Goal: Information Seeking & Learning: Learn about a topic

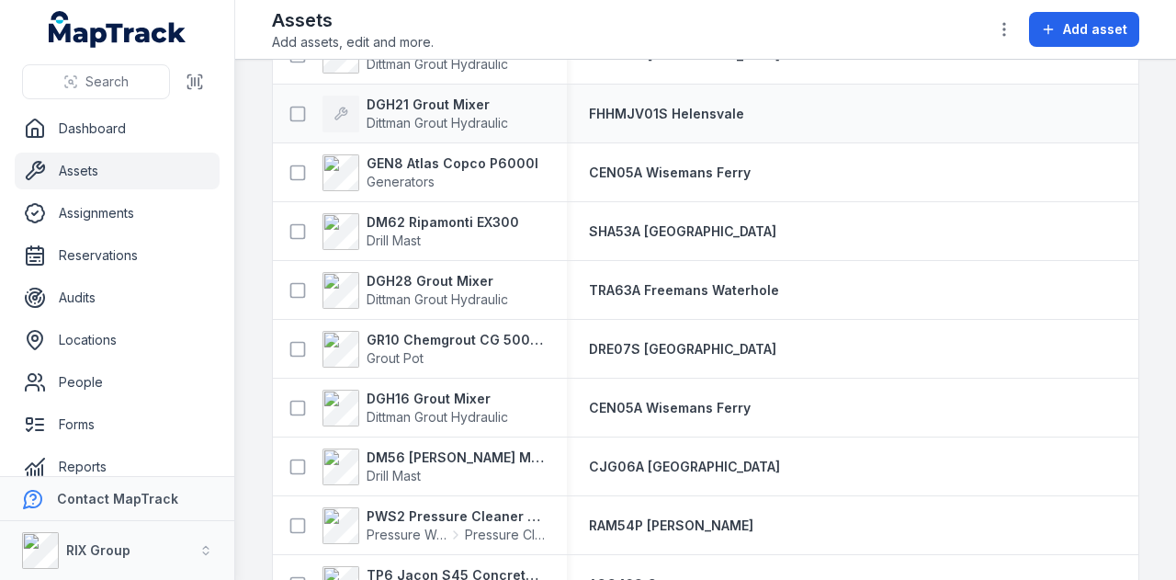
scroll to position [1930, 0]
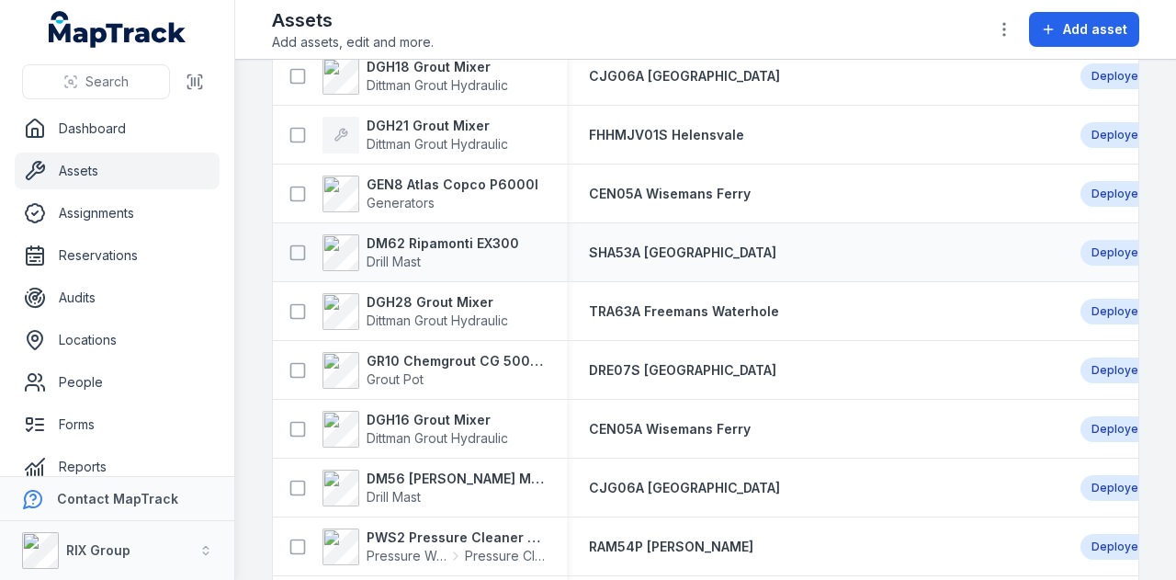
scroll to position [1930, 0]
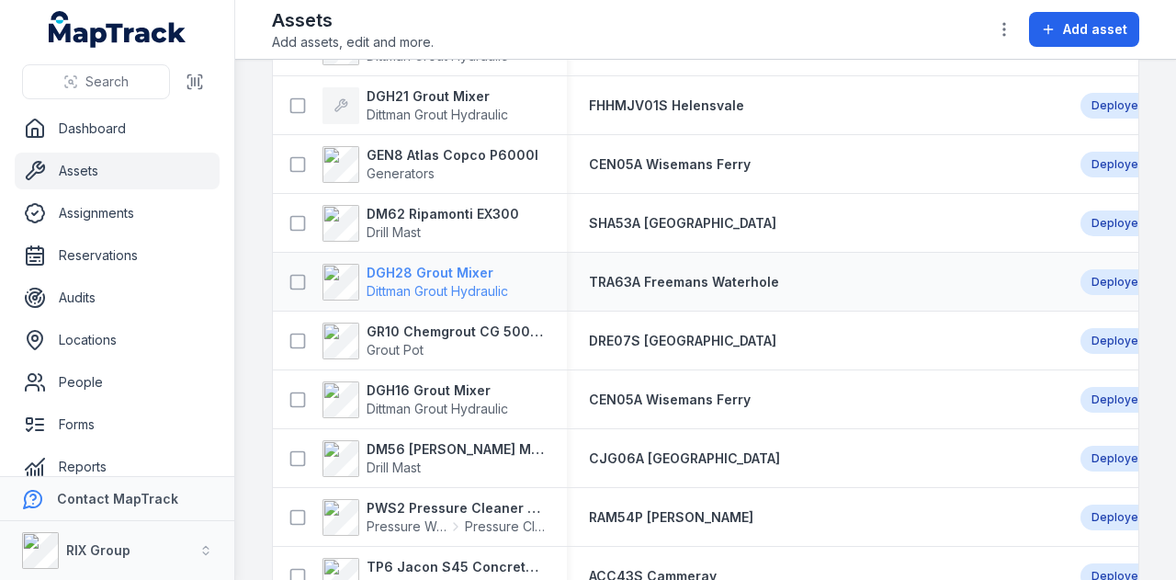
click at [426, 267] on strong "DGH28 Grout Mixer" at bounding box center [438, 273] width 142 height 18
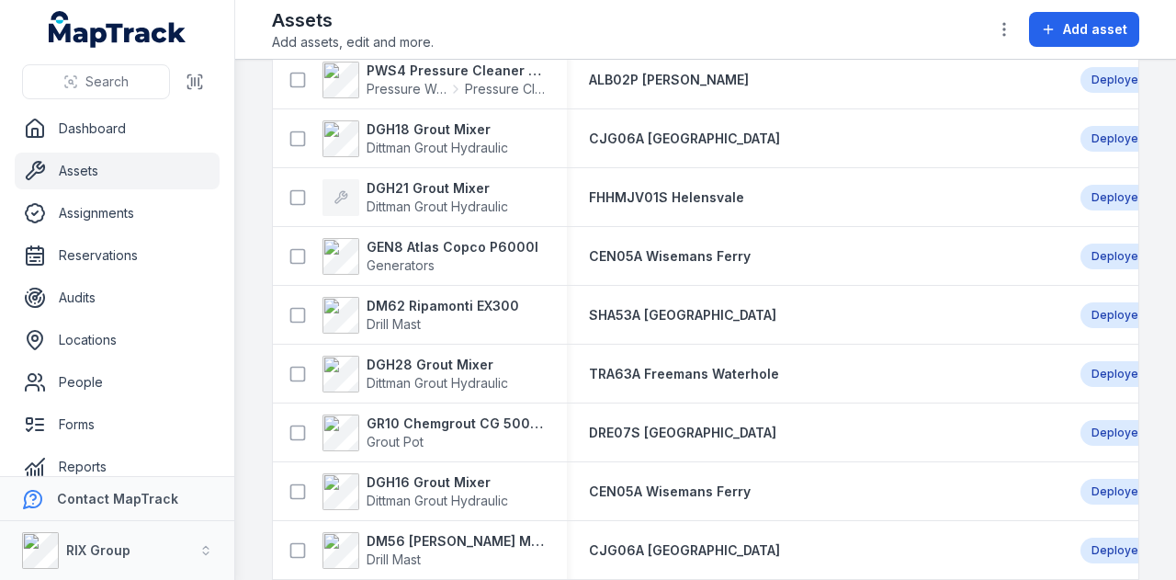
scroll to position [1930, 0]
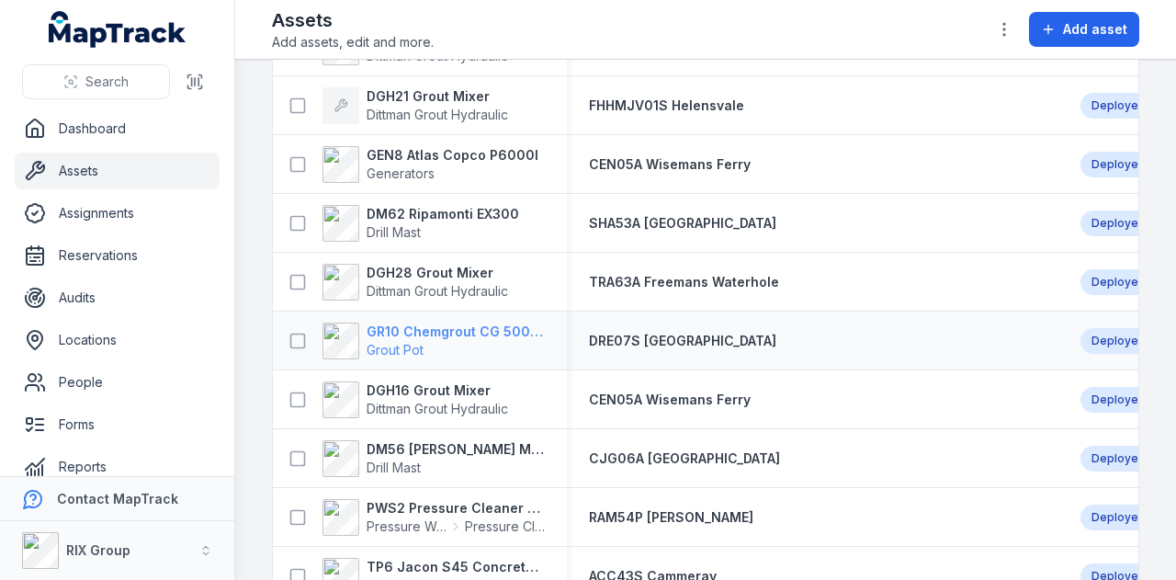
click at [505, 326] on strong "GR10 Chemgrout CG 500 High Pressure" at bounding box center [456, 332] width 178 height 18
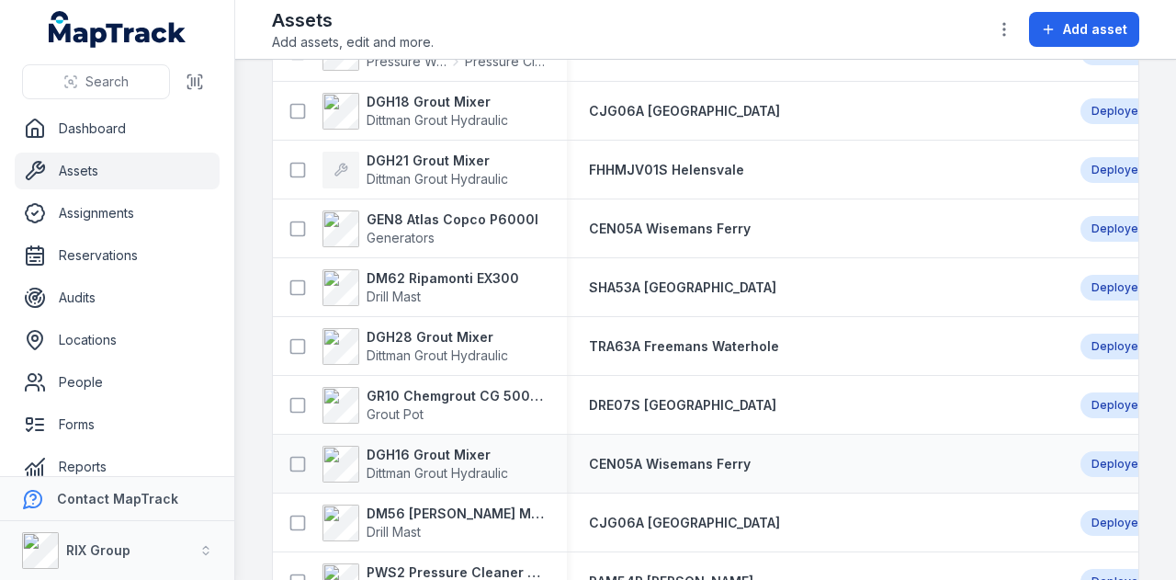
scroll to position [1930, 0]
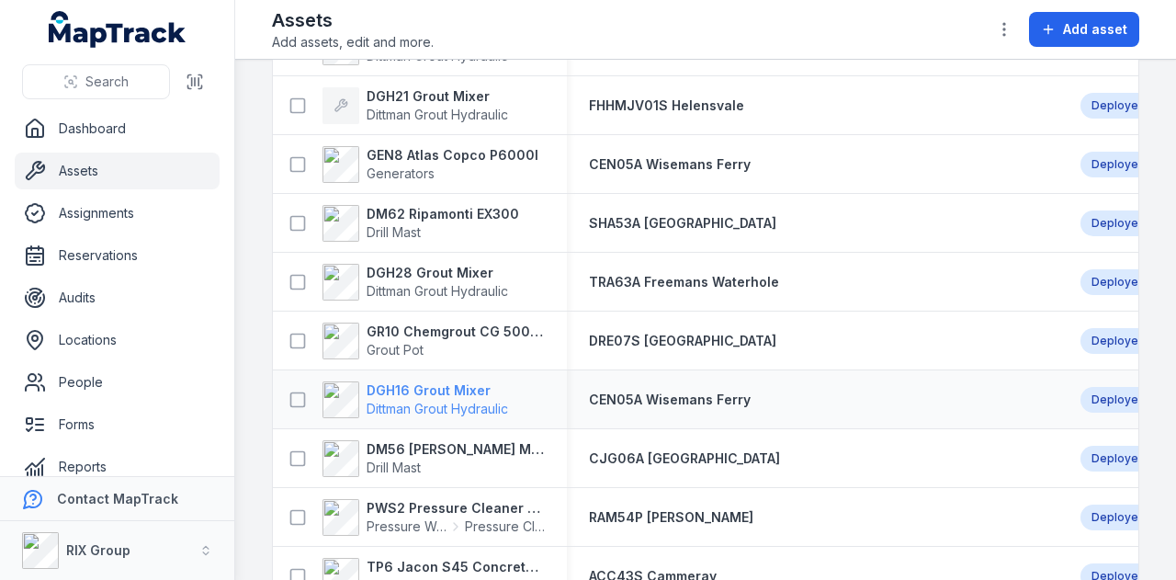
click at [419, 391] on strong "DGH16 Grout Mixer" at bounding box center [438, 390] width 142 height 18
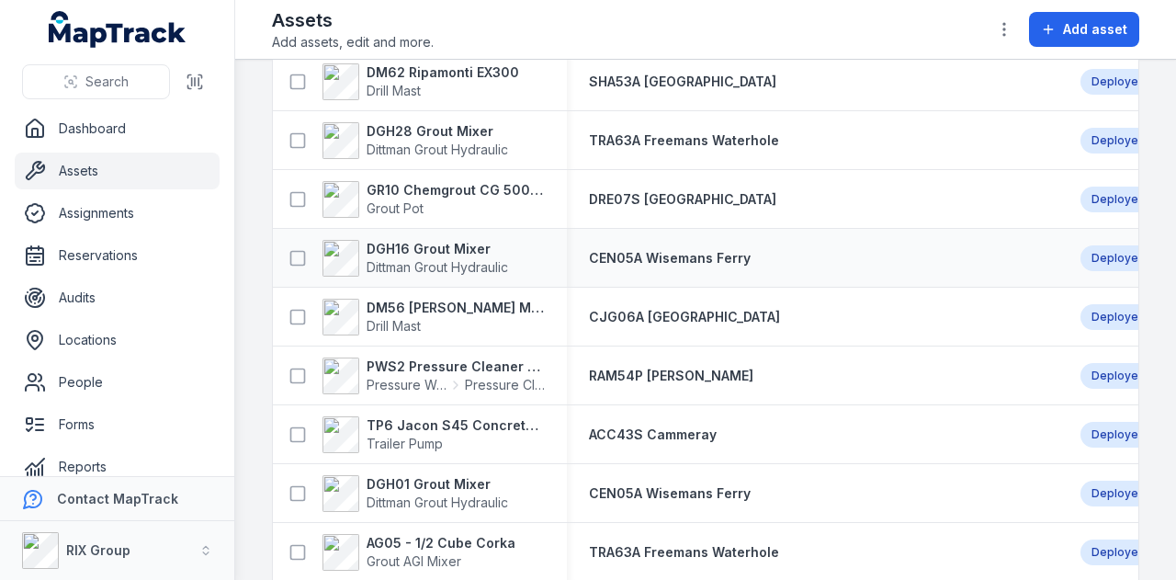
scroll to position [2114, 0]
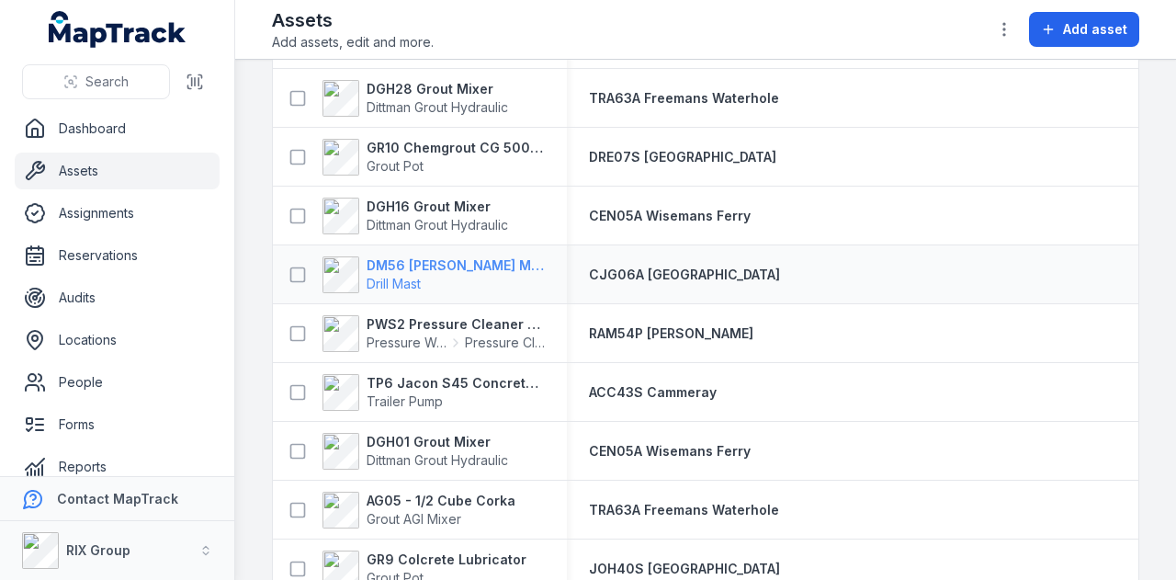
click at [455, 257] on strong "DM56 [PERSON_NAME] MR-A 100" at bounding box center [456, 265] width 178 height 18
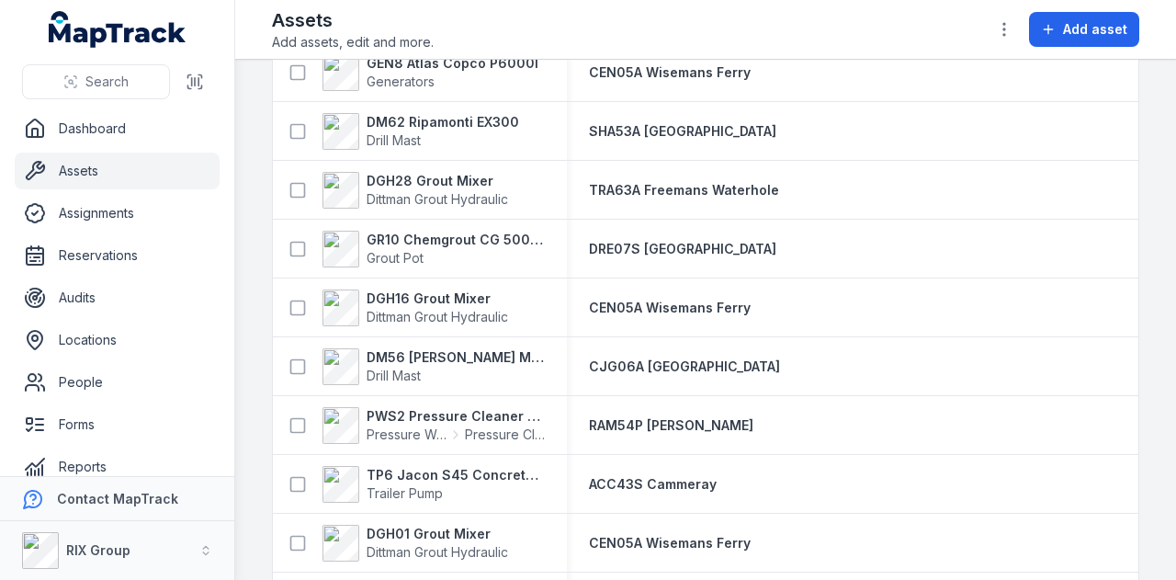
scroll to position [2114, 0]
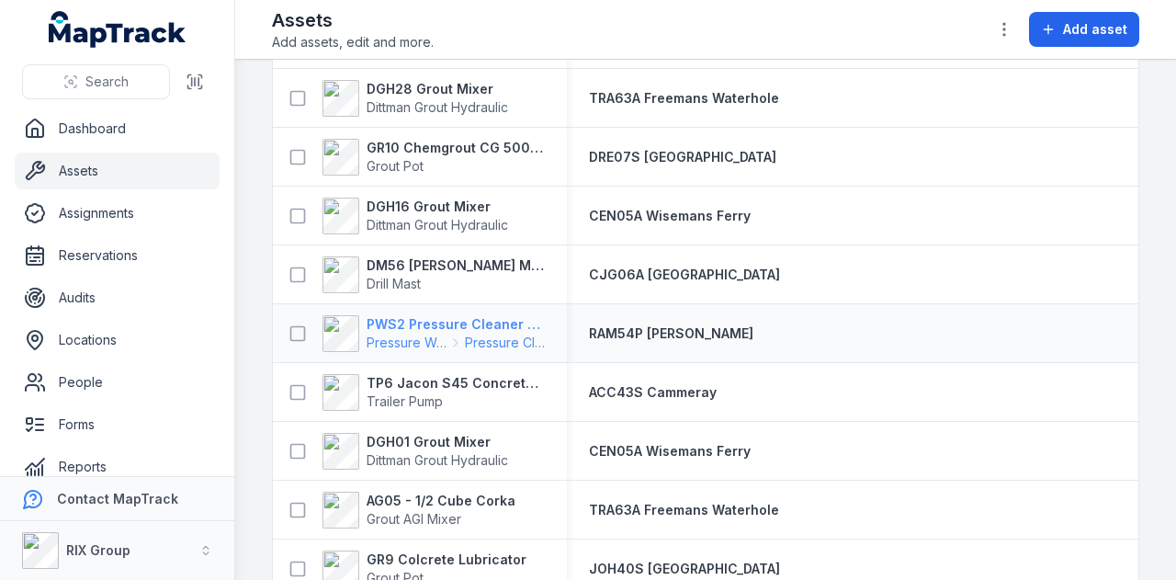
click at [496, 319] on strong "PWS2 Pressure Cleaner Skid Mounted" at bounding box center [456, 324] width 178 height 18
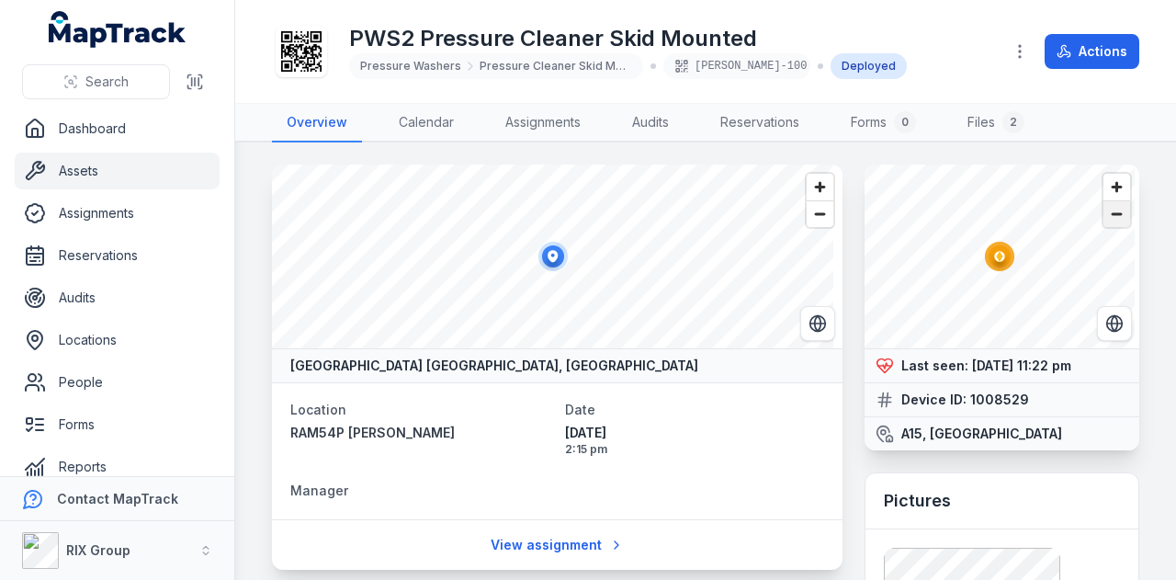
click at [1107, 215] on span "Zoom out" at bounding box center [1117, 214] width 27 height 26
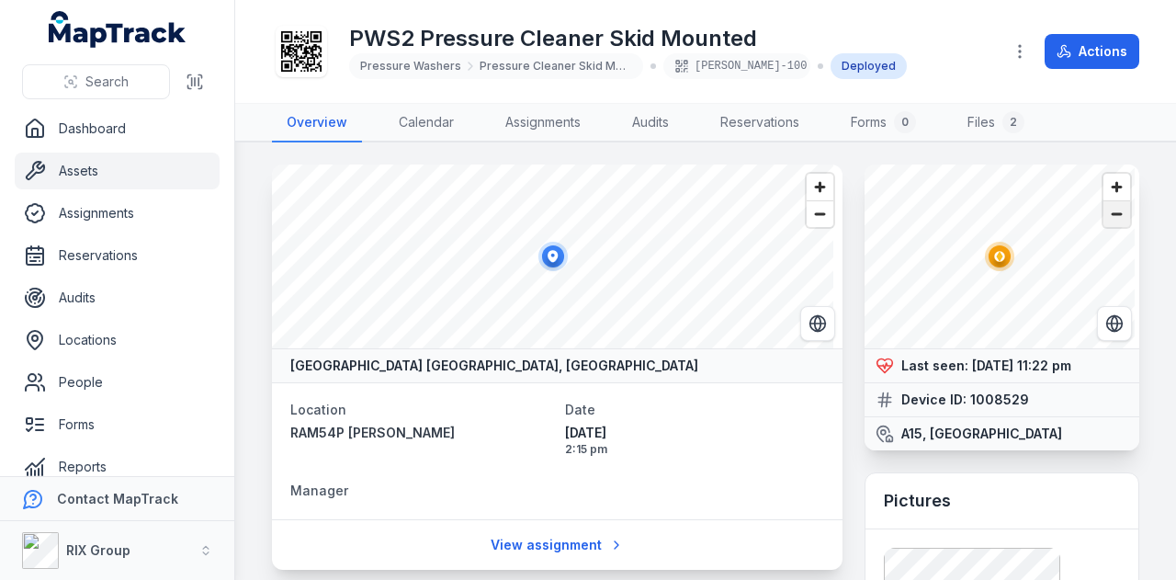
click at [1107, 215] on span "Zoom out" at bounding box center [1117, 214] width 27 height 26
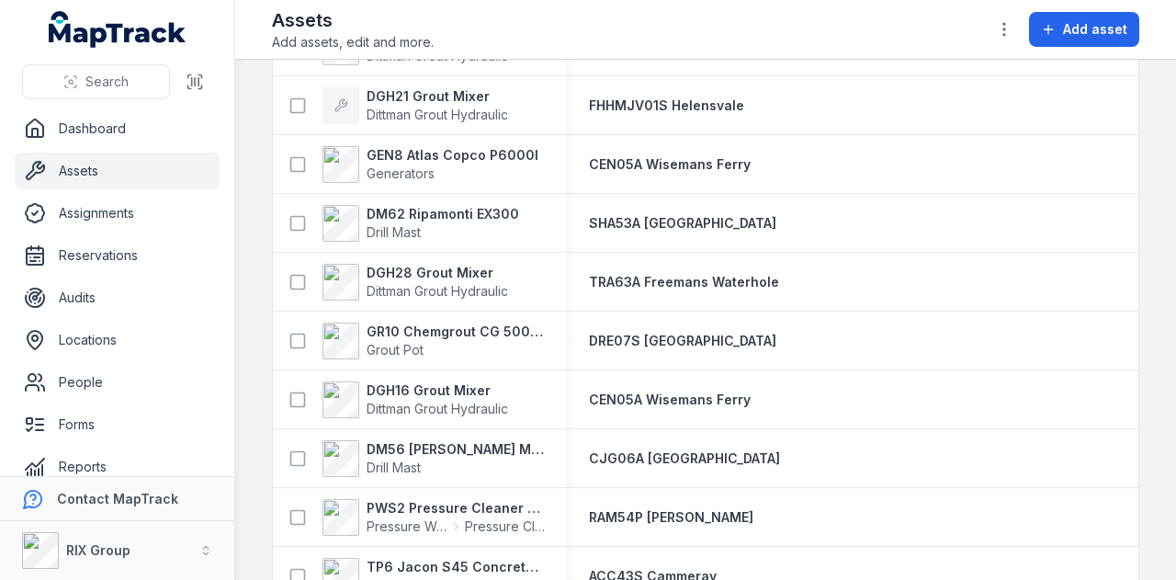
scroll to position [2114, 0]
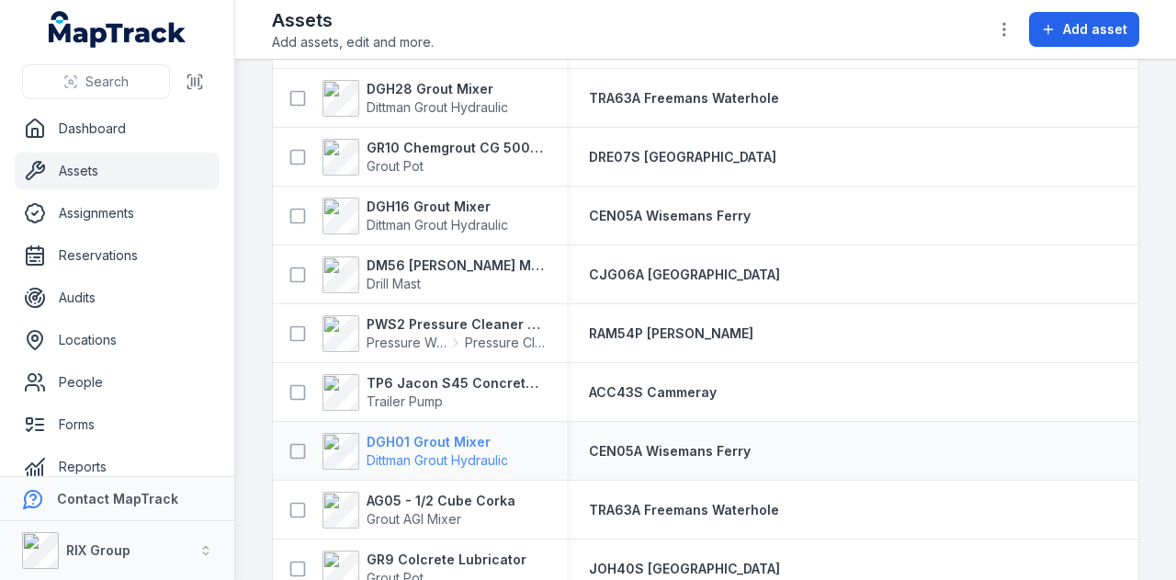
click at [433, 438] on strong "DGH01 Grout Mixer" at bounding box center [438, 442] width 142 height 18
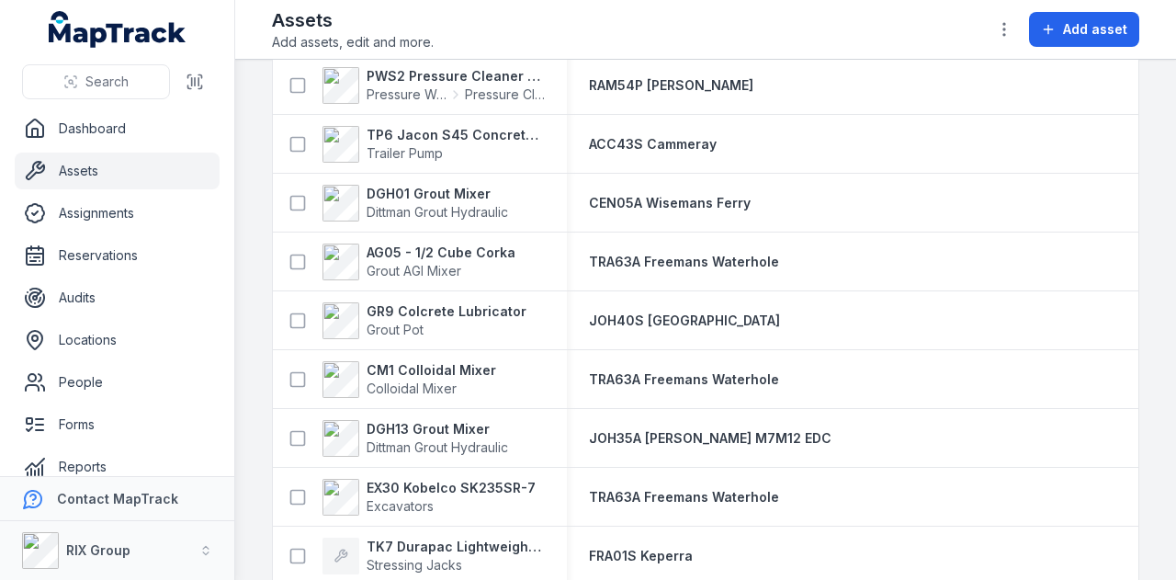
scroll to position [2390, 0]
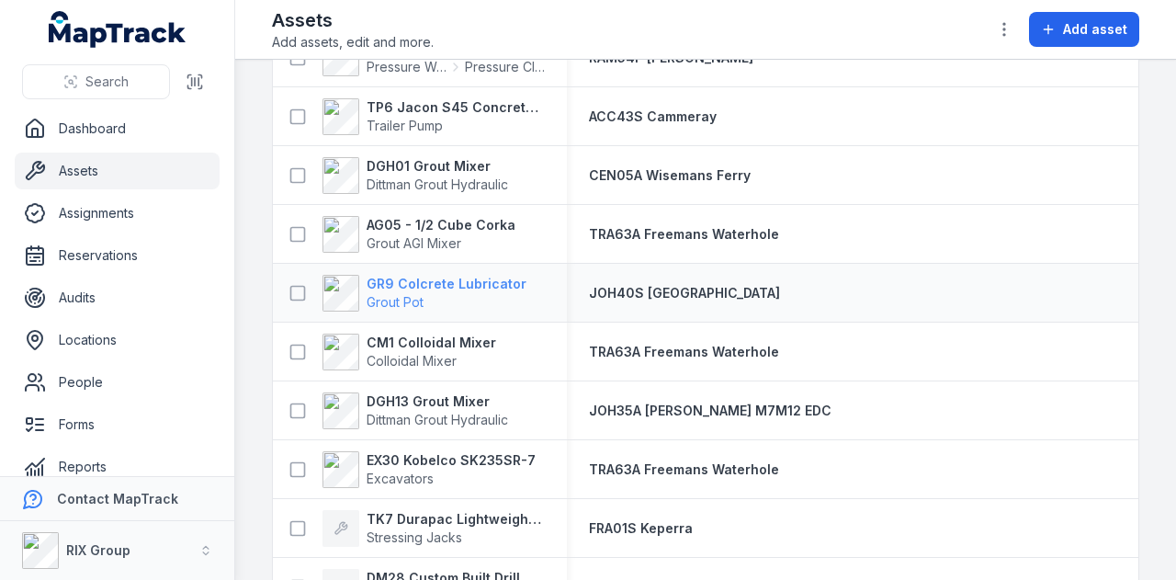
click at [477, 293] on span "Grout Pot" at bounding box center [447, 302] width 160 height 18
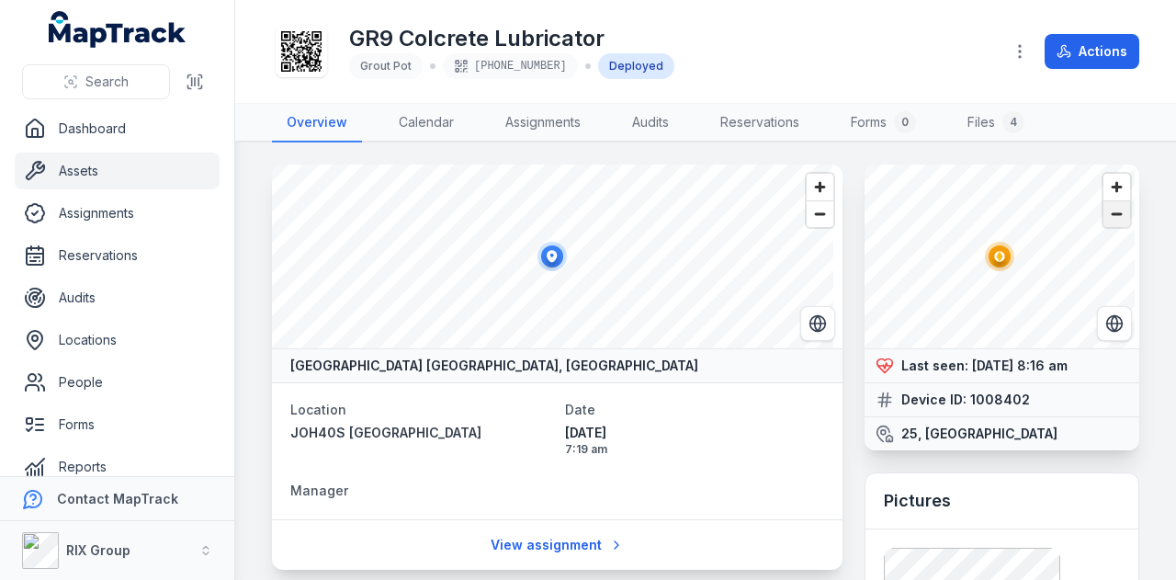
click at [1110, 220] on span "Zoom out" at bounding box center [1117, 214] width 27 height 26
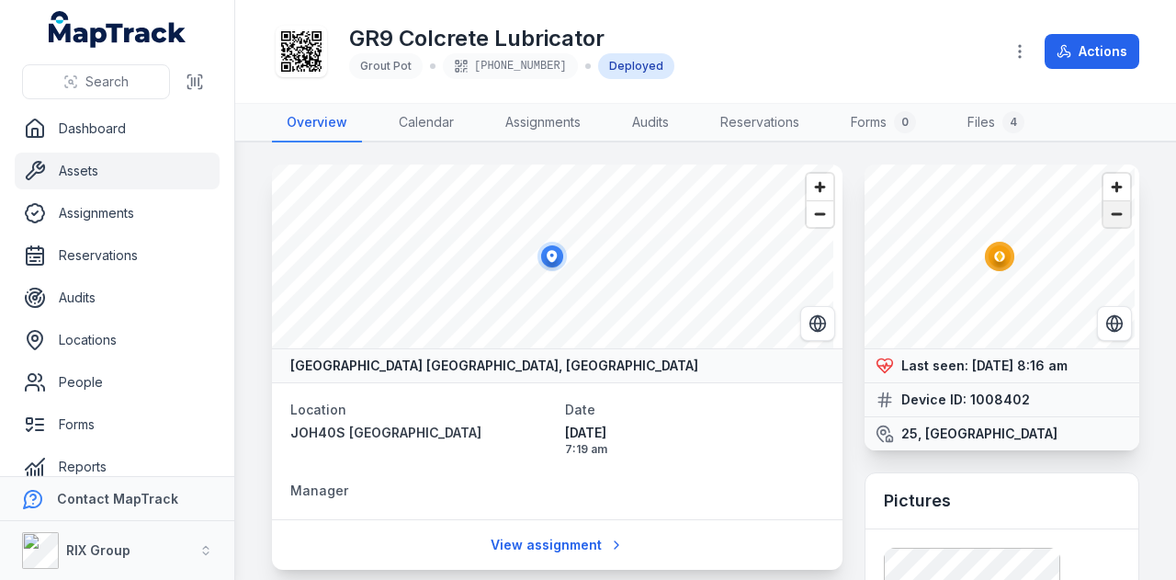
click at [1110, 220] on span "Zoom out" at bounding box center [1117, 214] width 27 height 26
click at [1110, 219] on span "Zoom out" at bounding box center [1117, 214] width 27 height 26
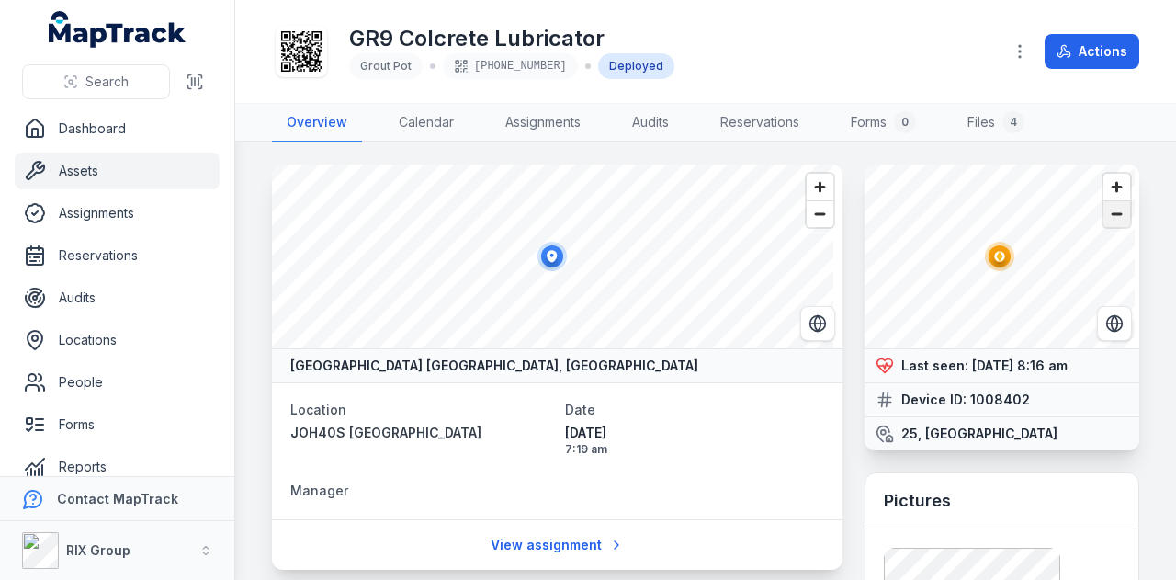
click at [1110, 219] on span "Zoom out" at bounding box center [1117, 214] width 27 height 26
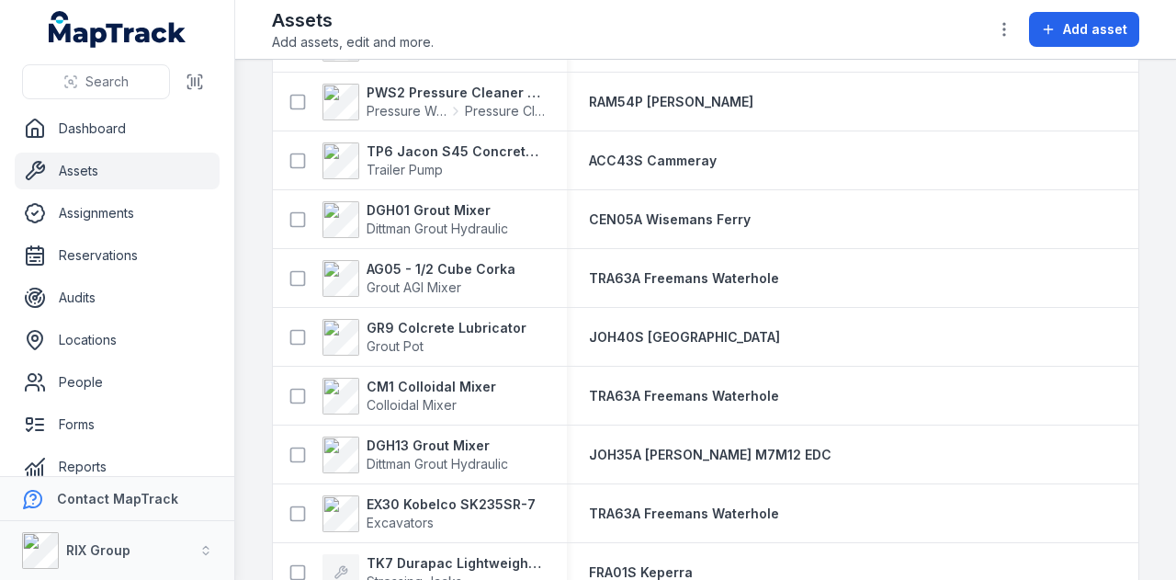
scroll to position [2390, 0]
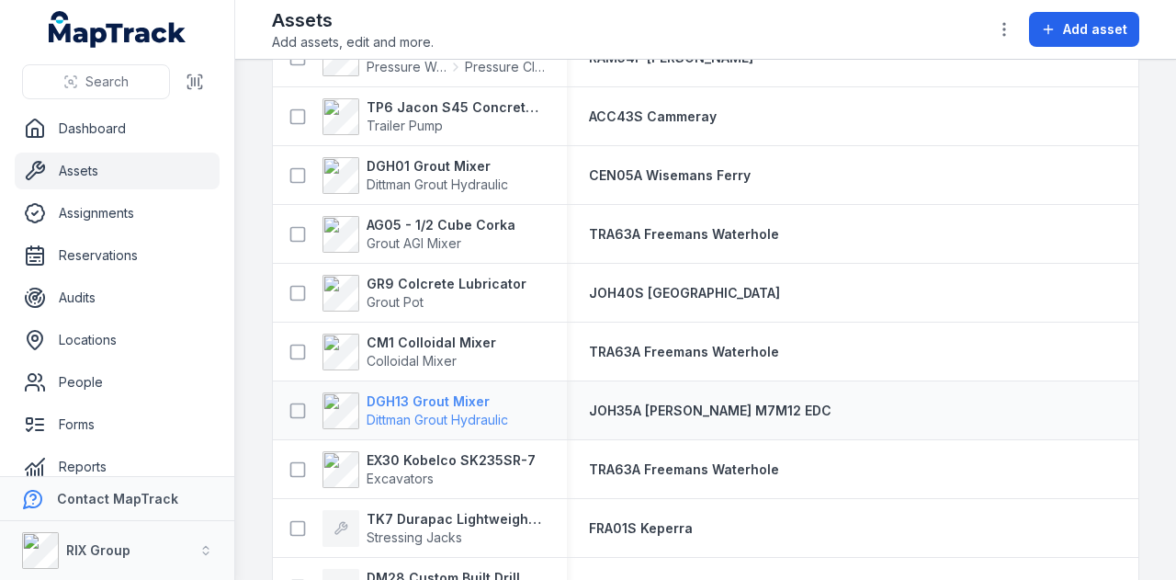
click at [454, 405] on strong "DGH13 Grout Mixer" at bounding box center [438, 401] width 142 height 18
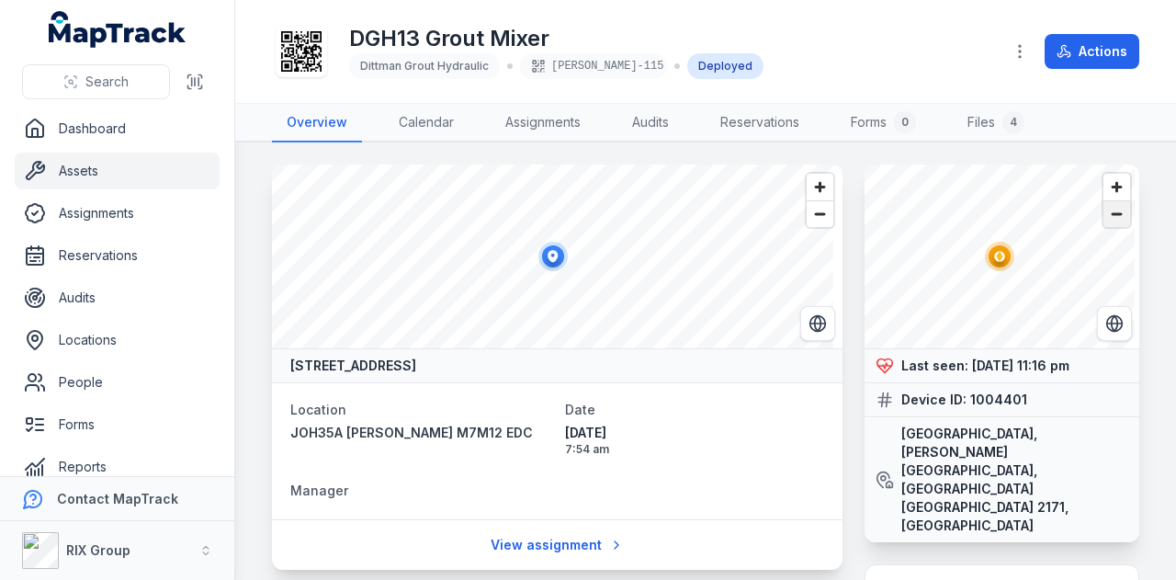
click at [1106, 210] on span "Zoom out" at bounding box center [1117, 214] width 27 height 26
click at [1105, 210] on span "Zoom out" at bounding box center [1117, 214] width 27 height 26
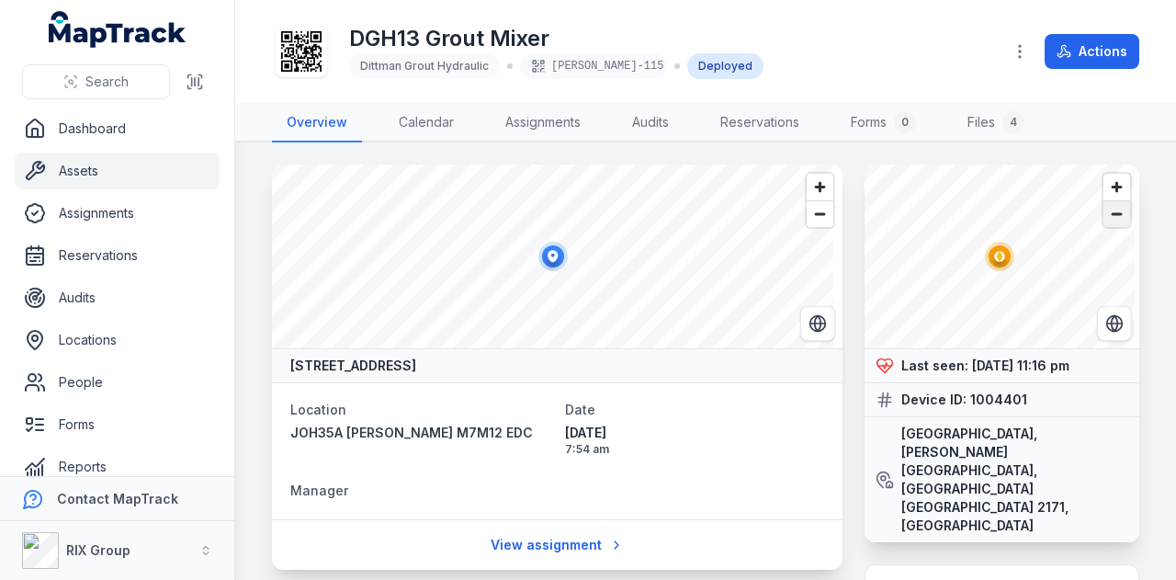
click at [1105, 210] on span "Zoom out" at bounding box center [1117, 214] width 27 height 26
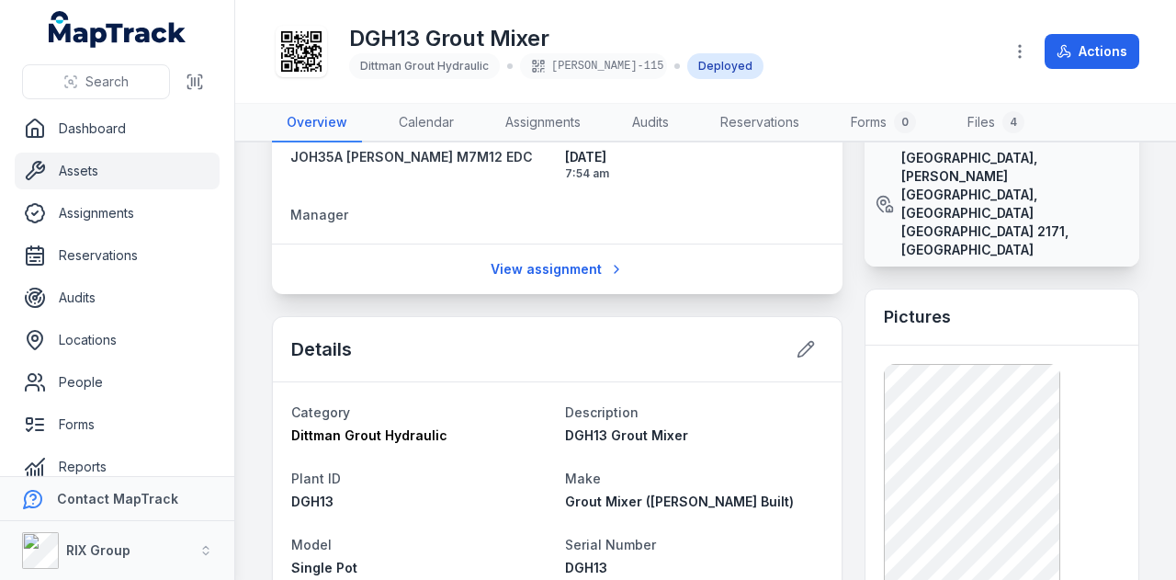
scroll to position [184, 0]
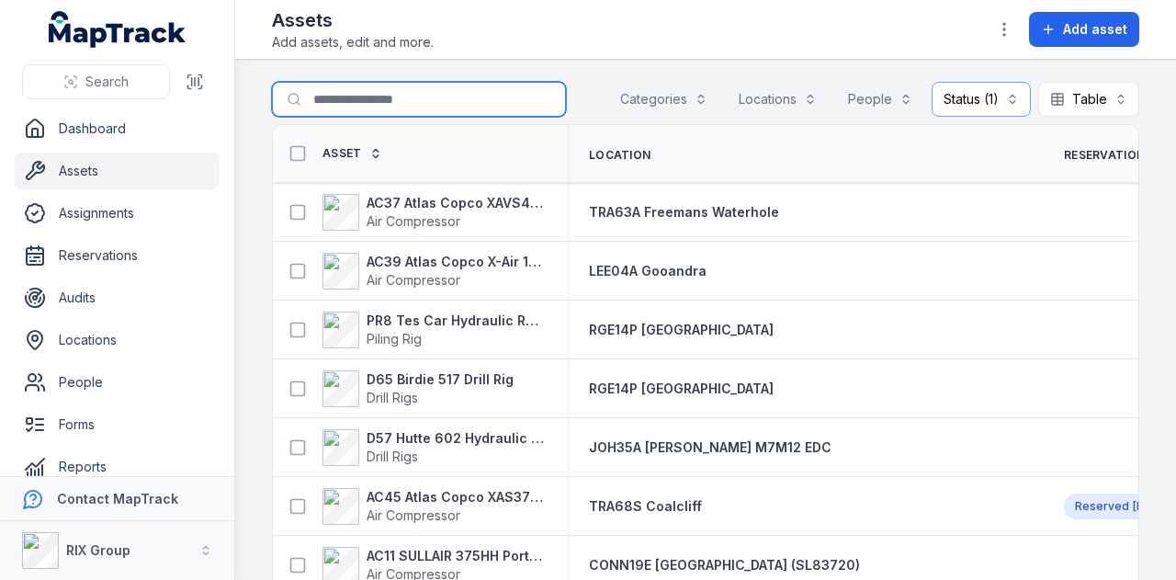
click at [379, 105] on input "Search for assets" at bounding box center [419, 99] width 294 height 35
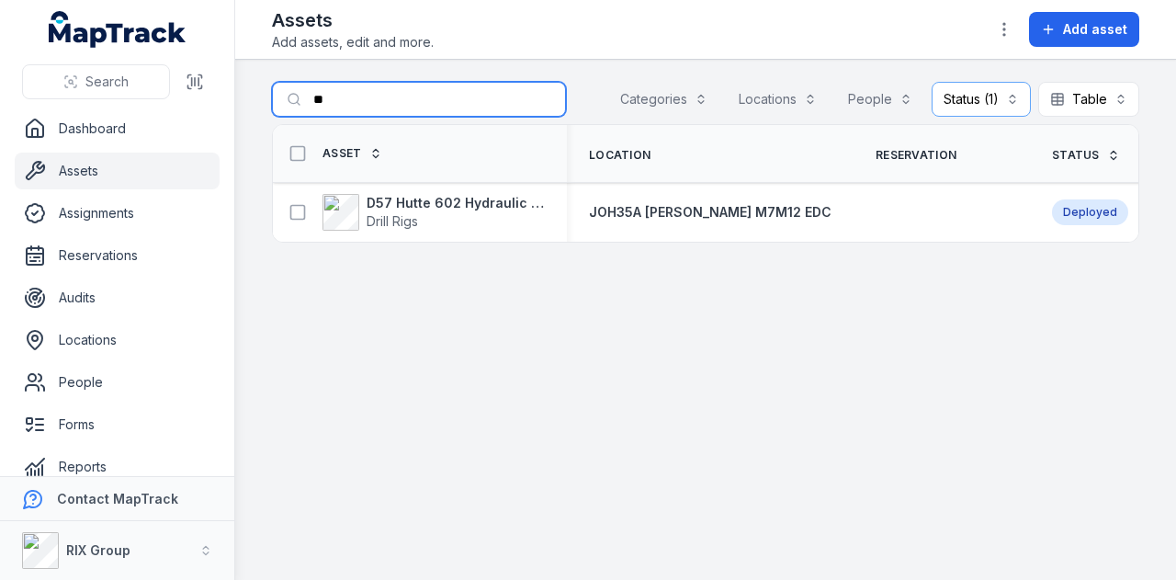
type input "*"
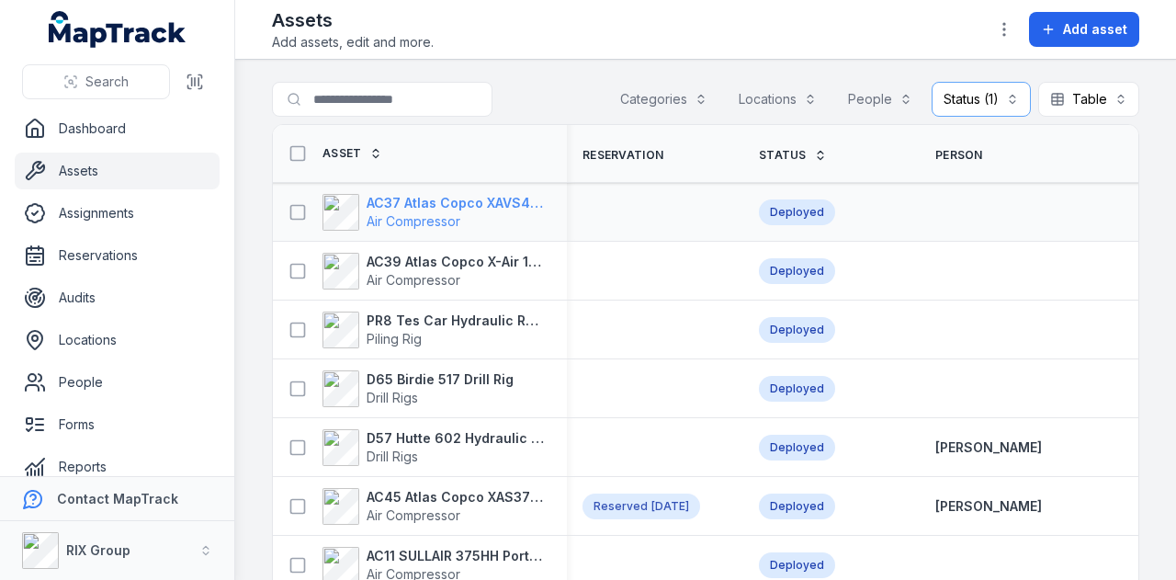
click at [507, 201] on strong "AC37 Atlas Copco XAVS450" at bounding box center [456, 203] width 178 height 18
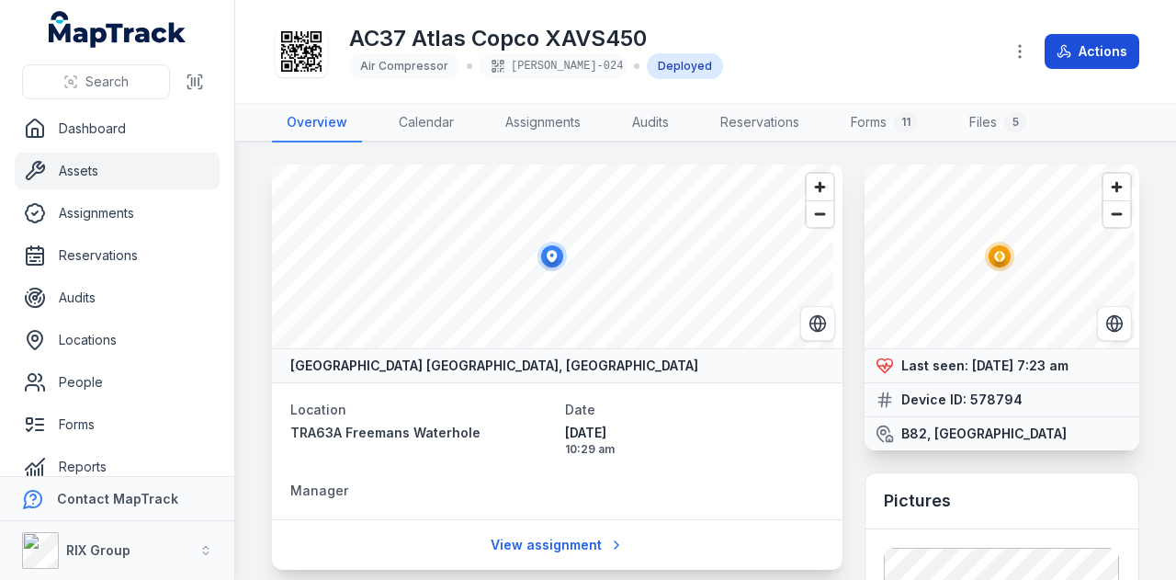
click at [1107, 58] on button "Actions" at bounding box center [1092, 51] width 95 height 35
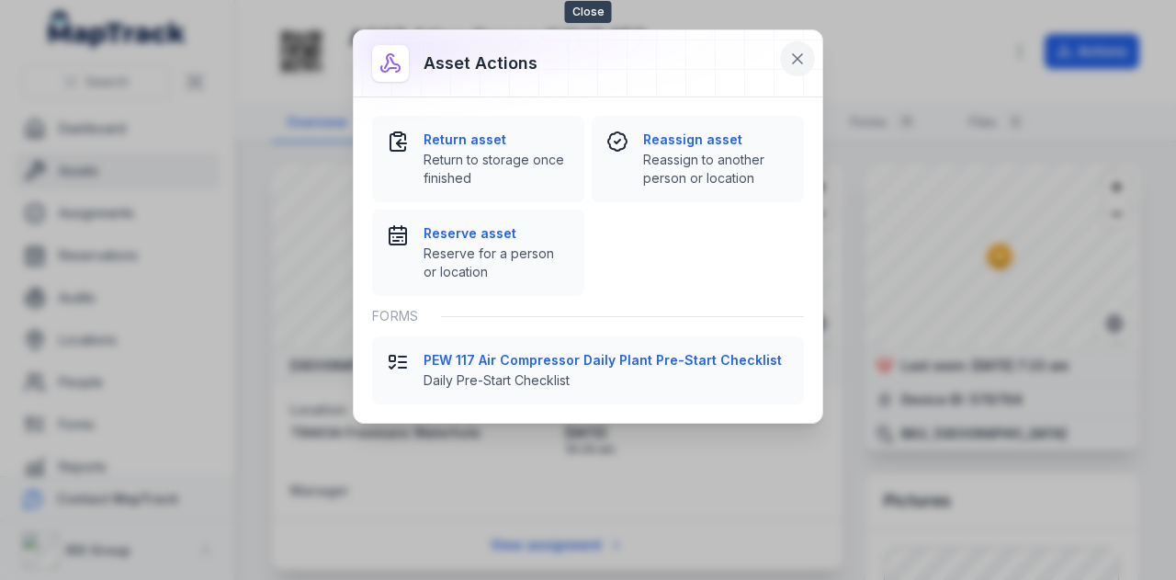
click at [794, 56] on icon at bounding box center [798, 59] width 18 height 18
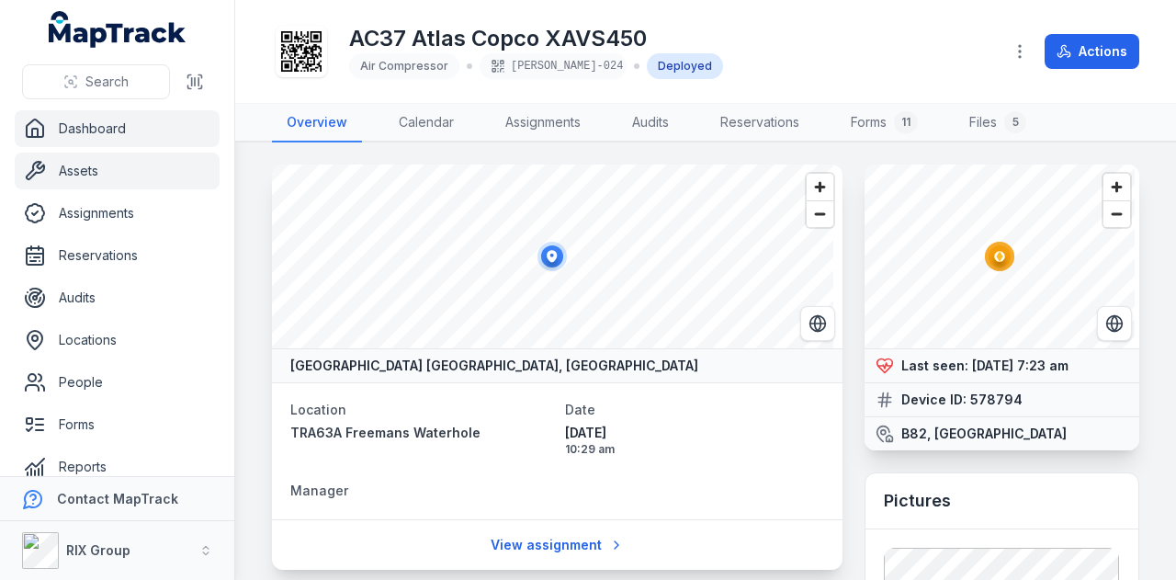
click at [147, 136] on link "Dashboard" at bounding box center [117, 128] width 205 height 37
